Goal: Task Accomplishment & Management: Use online tool/utility

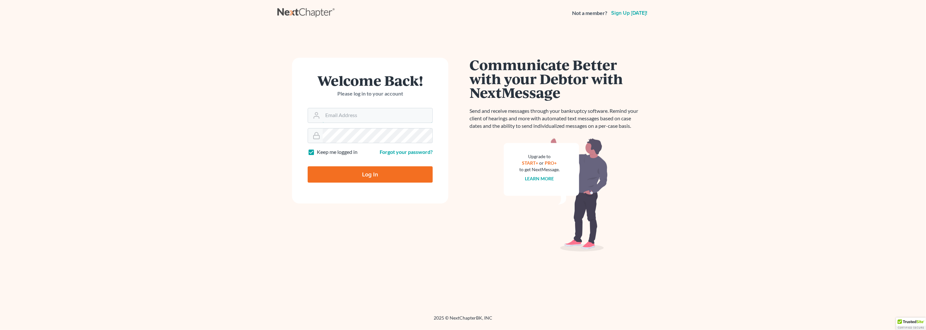
type input "[EMAIL_ADDRESS][DOMAIN_NAME]"
click at [387, 178] on input "Log In" at bounding box center [370, 174] width 125 height 16
type input "Thinking..."
